Goal: Information Seeking & Learning: Learn about a topic

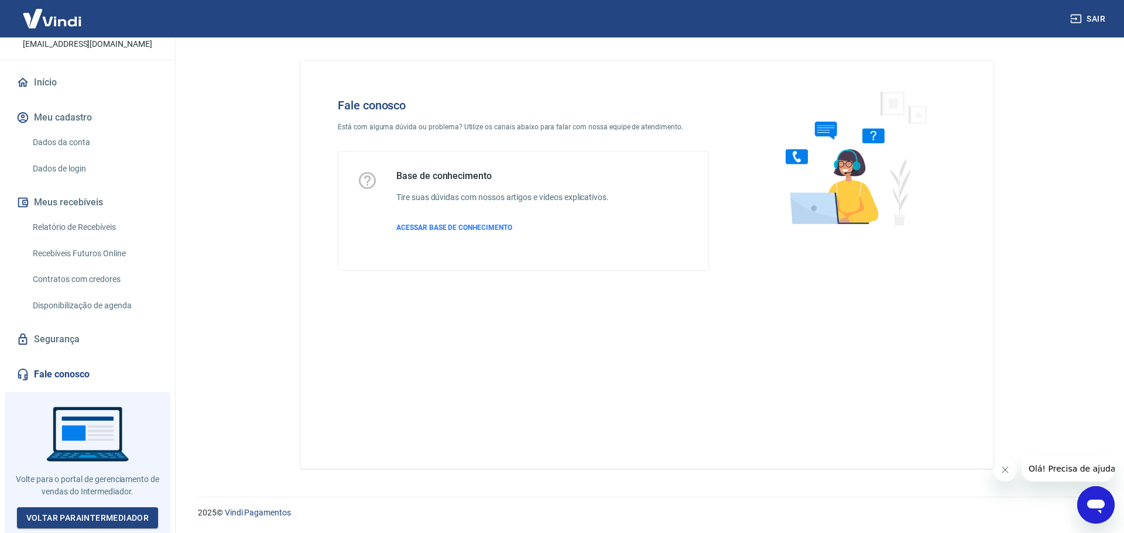
scroll to position [85, 0]
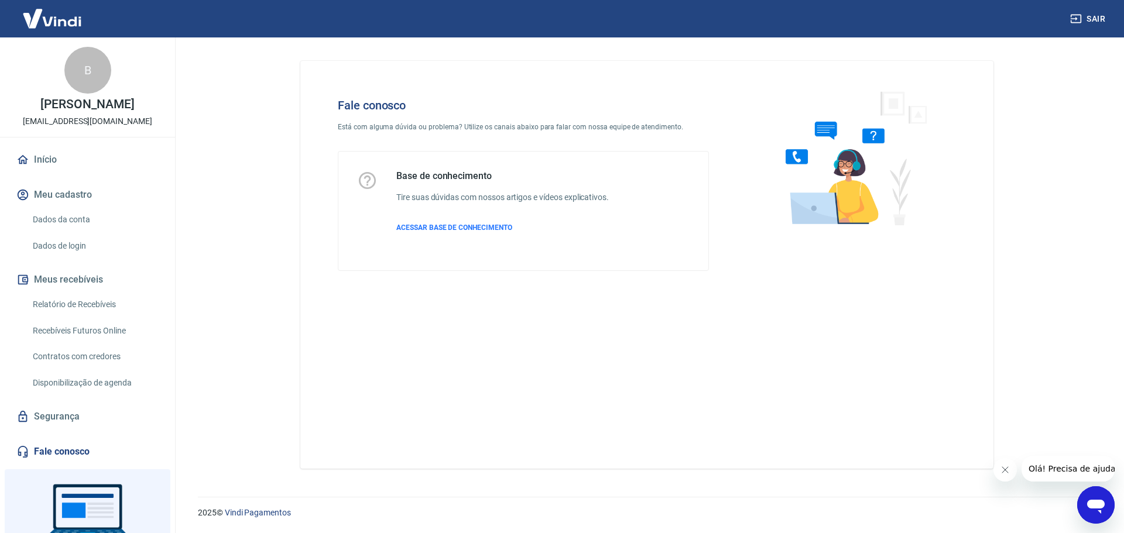
click at [458, 218] on div "Base de conhecimento Tire suas dúvidas com nossos artigos e vídeos explicativos…" at bounding box center [502, 210] width 212 height 81
click at [460, 221] on div "Base de conhecimento Tire suas dúvidas com nossos artigos e vídeos explicativos…" at bounding box center [502, 210] width 212 height 81
click at [460, 225] on span "ACESSAR BASE DE CONHECIMENTO" at bounding box center [454, 228] width 116 height 8
